Goal: Information Seeking & Learning: Find specific fact

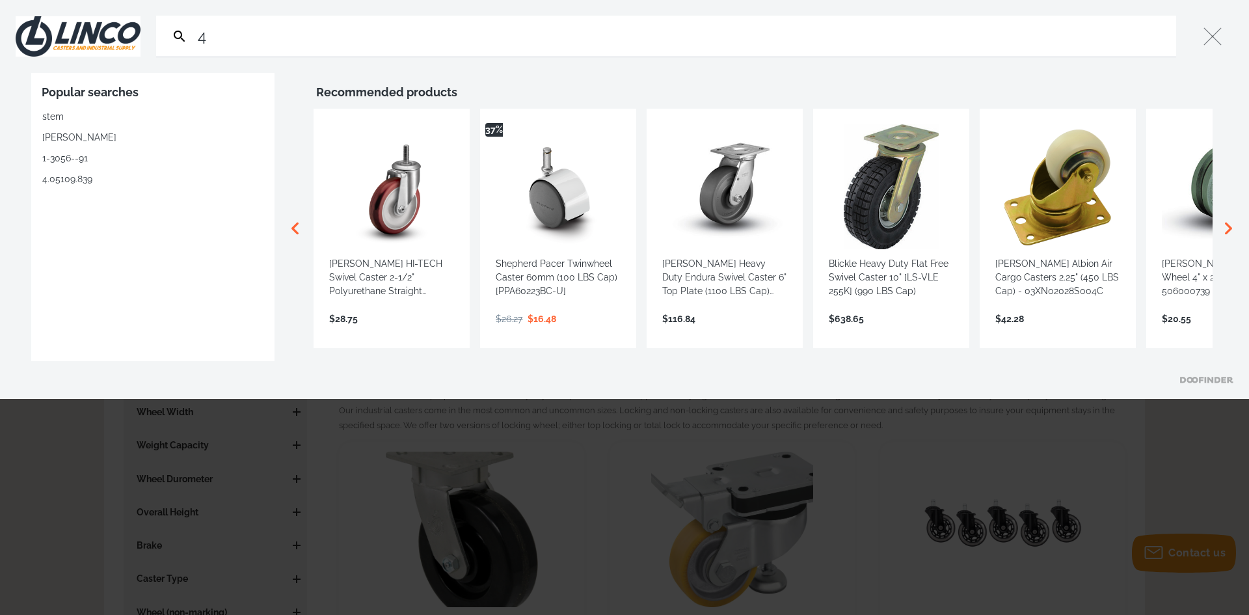
type input "45"
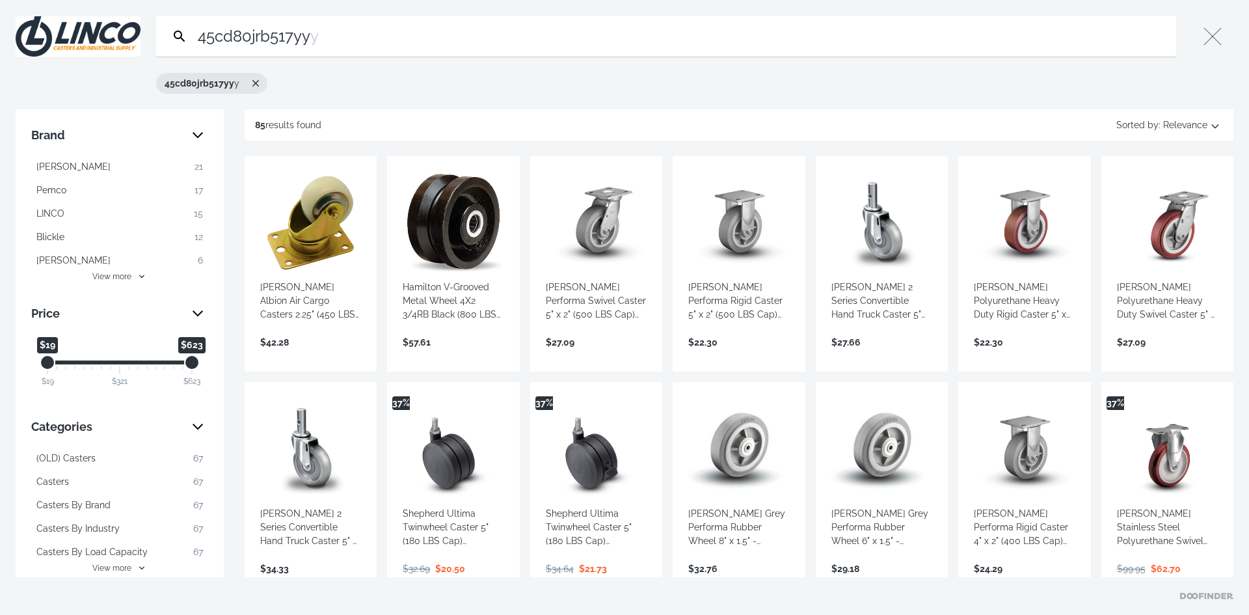
click at [322, 38] on input "45cd80jrb517yy" at bounding box center [683, 36] width 976 height 41
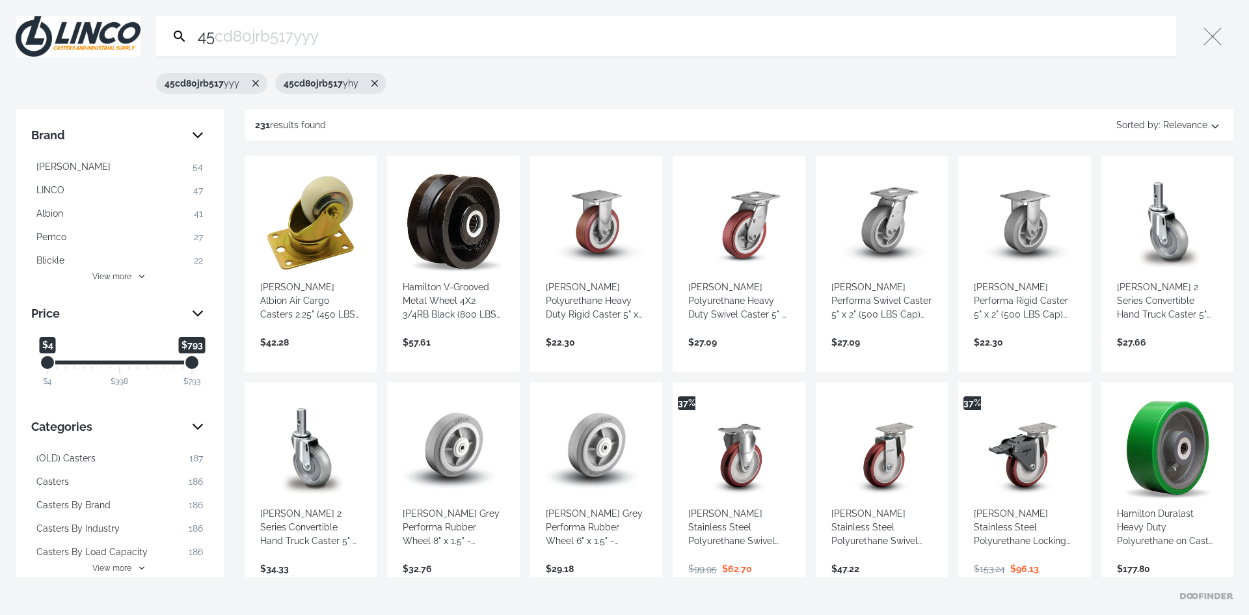
type input "4"
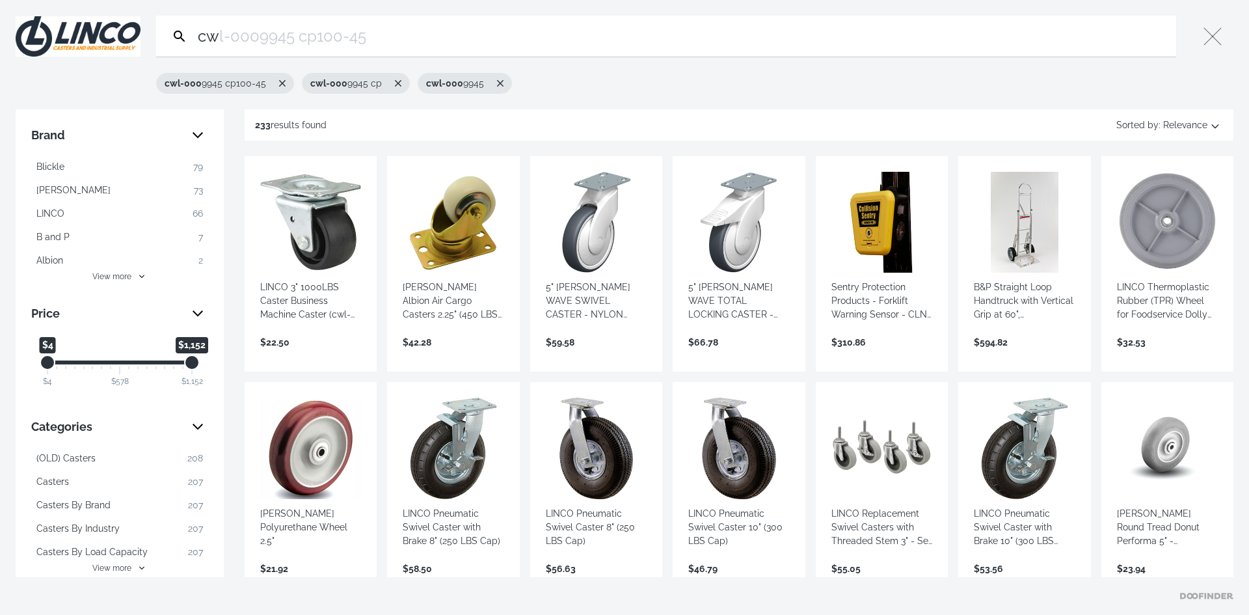
type input "c"
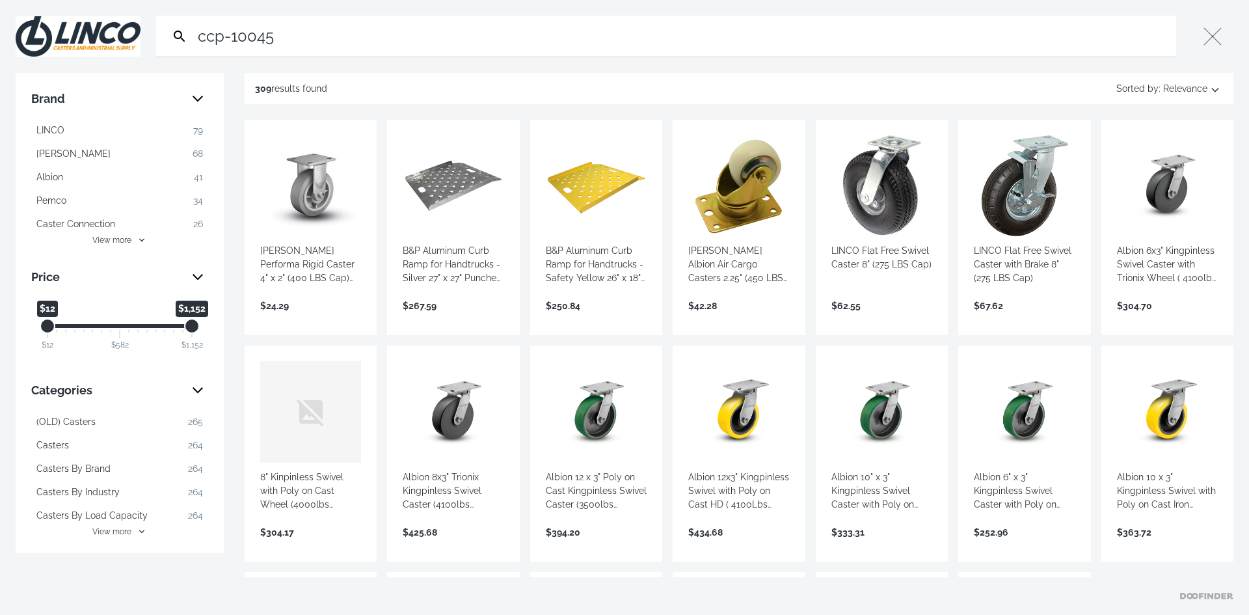
click at [395, 30] on input "ccp-10045" at bounding box center [683, 36] width 976 height 41
drag, startPoint x: 303, startPoint y: 36, endPoint x: 198, endPoint y: 36, distance: 104.7
click at [198, 36] on input "ccp-10045" at bounding box center [683, 36] width 976 height 41
click at [203, 40] on input "ccp-10045" at bounding box center [683, 36] width 976 height 41
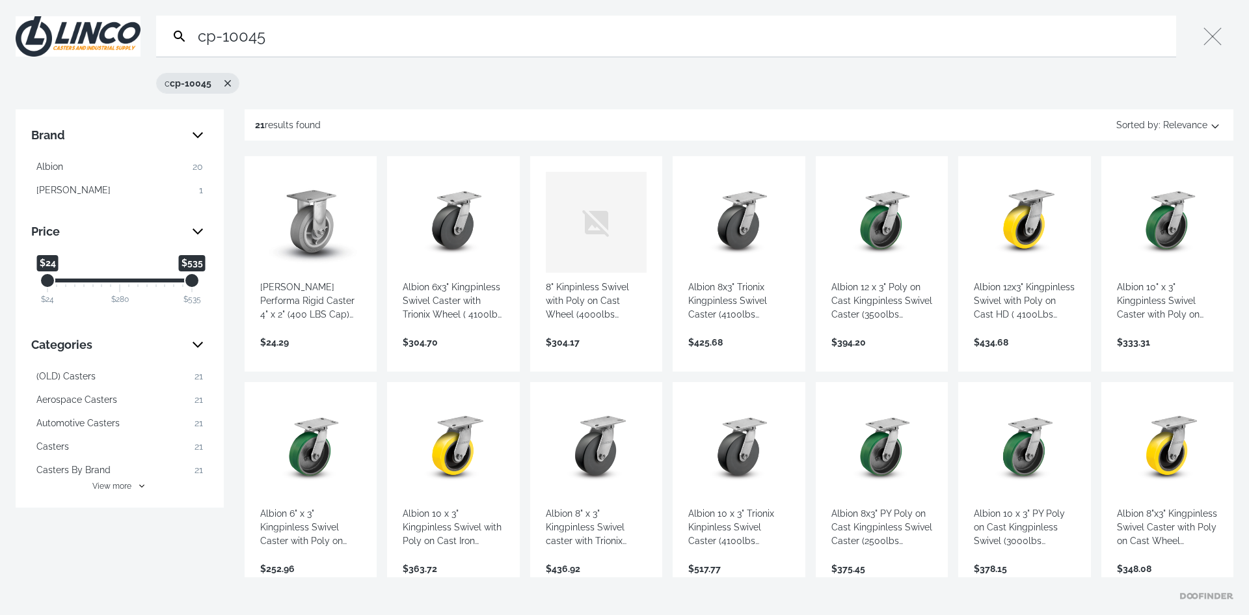
click at [267, 36] on input "cp-10045" at bounding box center [683, 36] width 976 height 41
click at [277, 40] on input "cp-10045" at bounding box center [683, 36] width 976 height 41
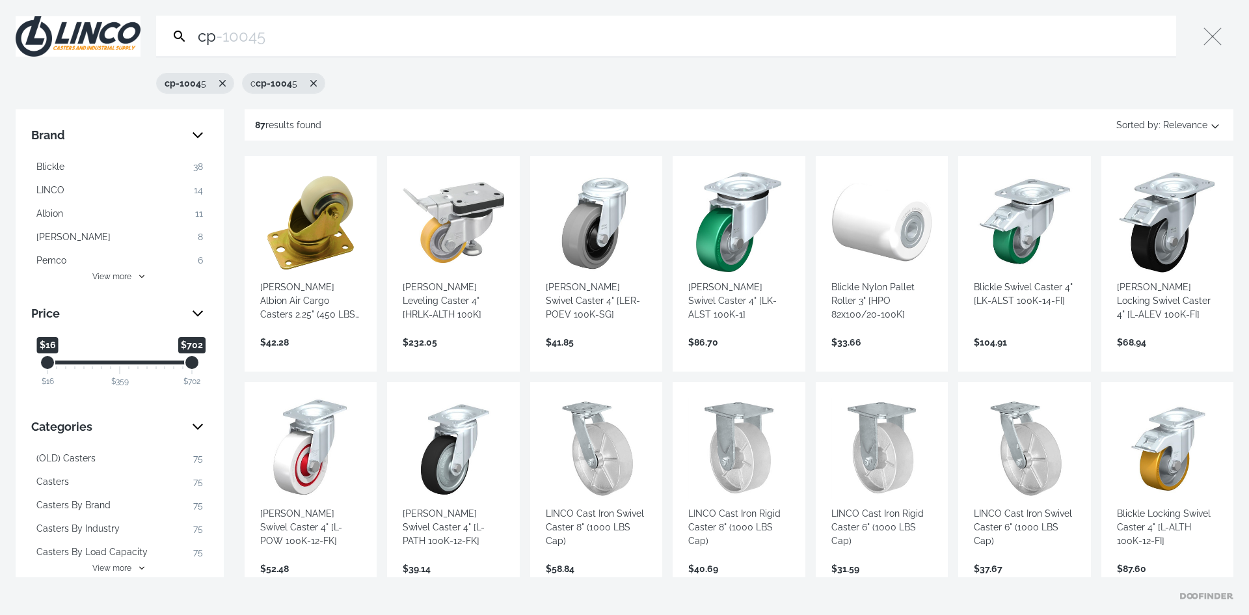
type input "c"
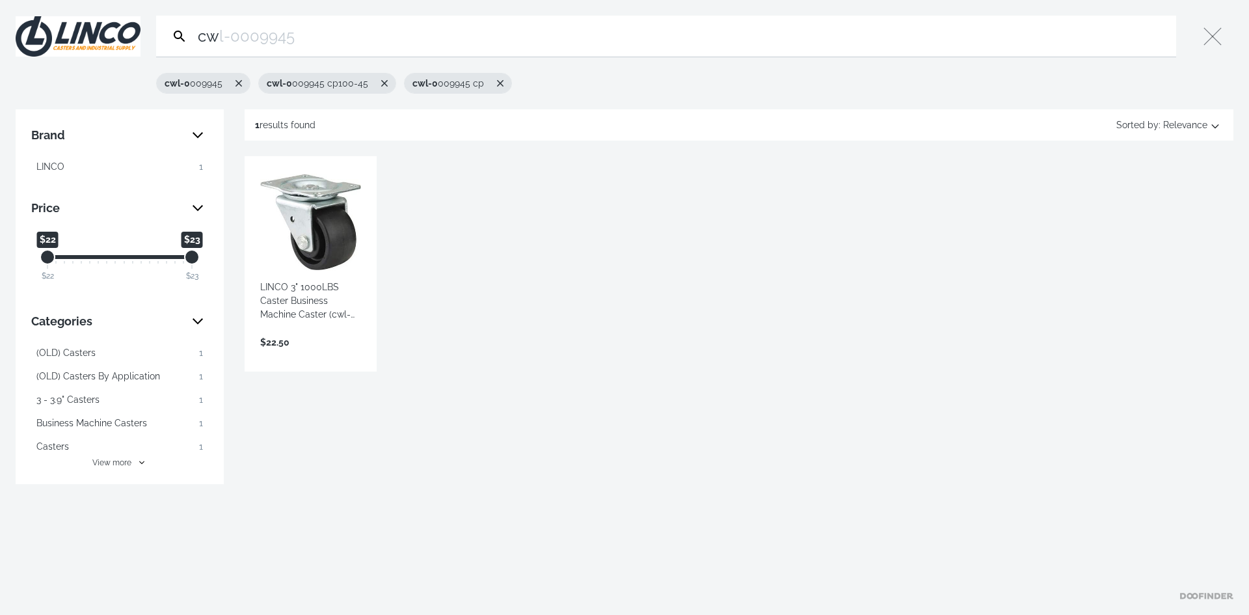
type input "c"
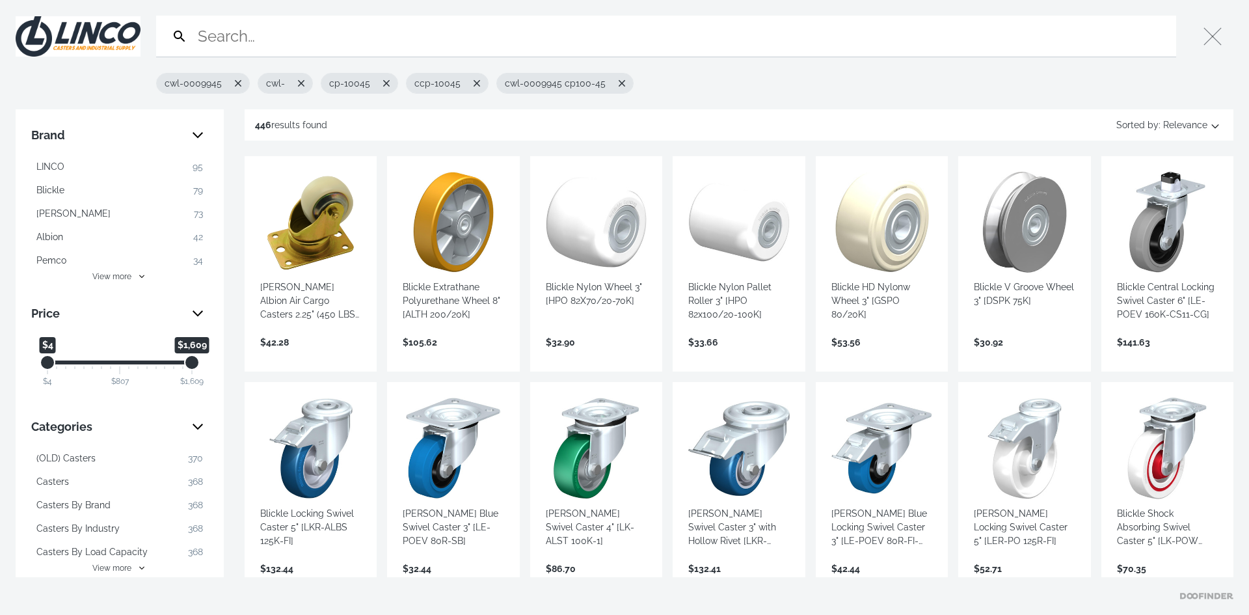
type input "w"
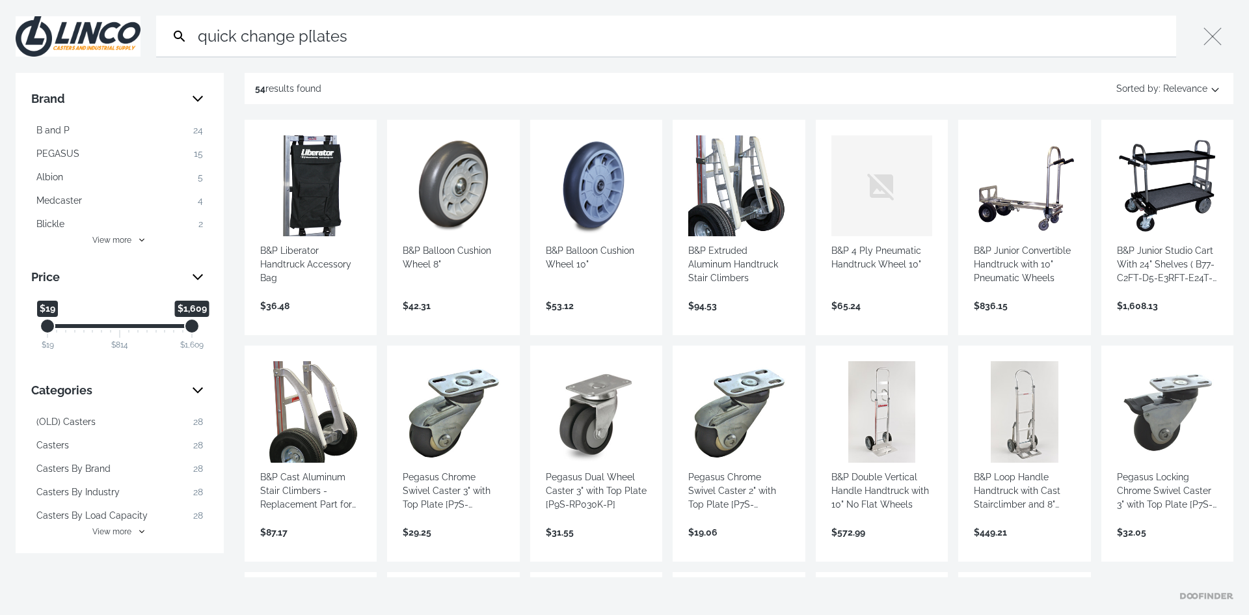
click at [313, 33] on input "quick change p[lates" at bounding box center [683, 36] width 976 height 41
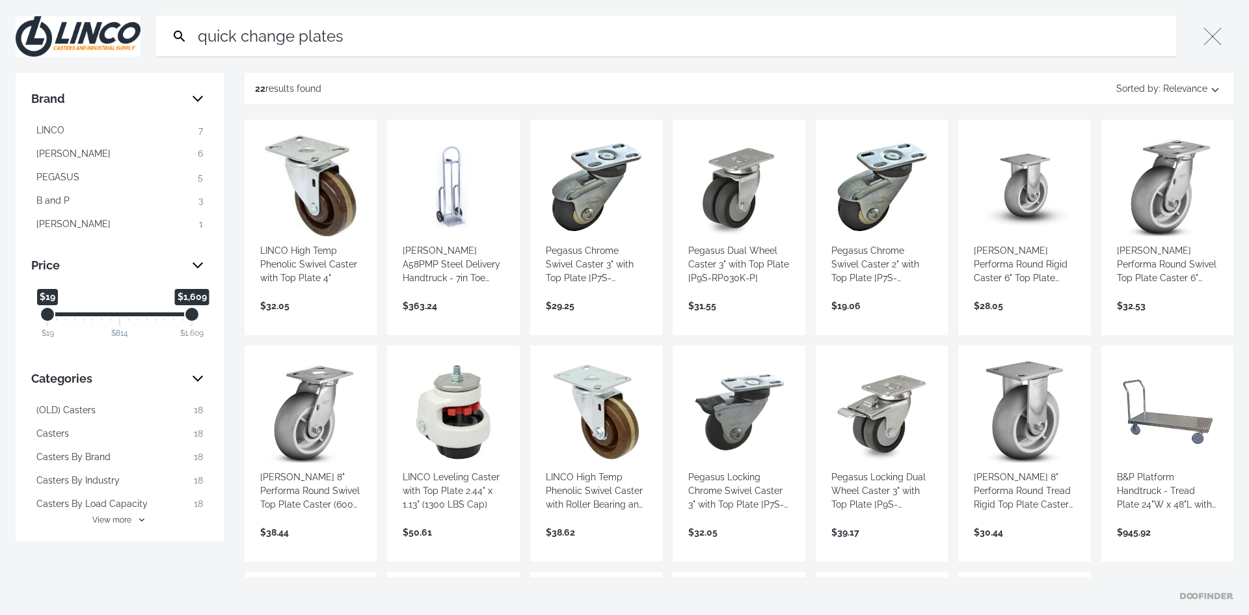
type input "quick change plates"
